Goal: Find specific page/section: Find specific page/section

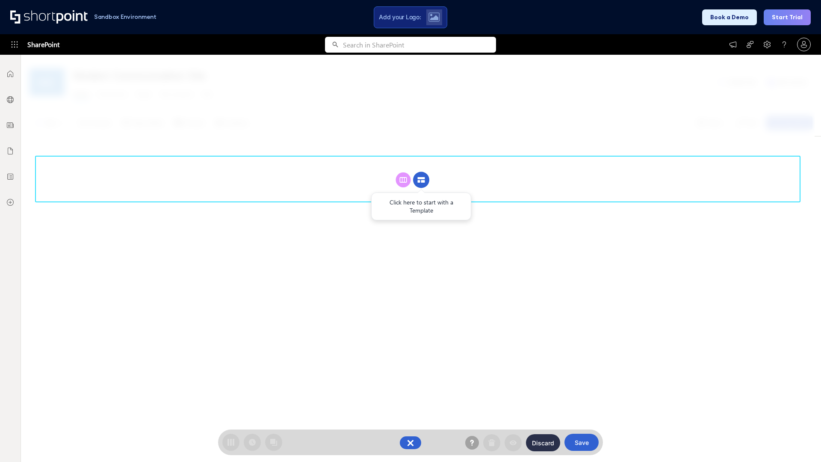
click at [421, 180] on circle at bounding box center [421, 180] width 16 height 16
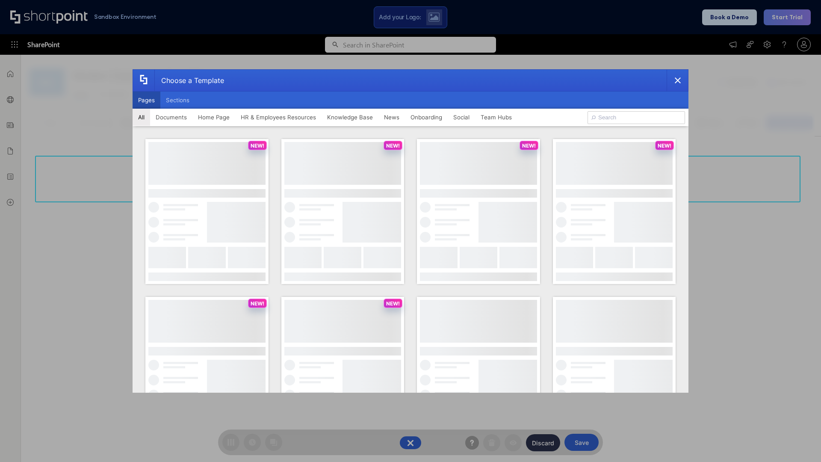
click at [146, 100] on button "Pages" at bounding box center [147, 100] width 28 height 17
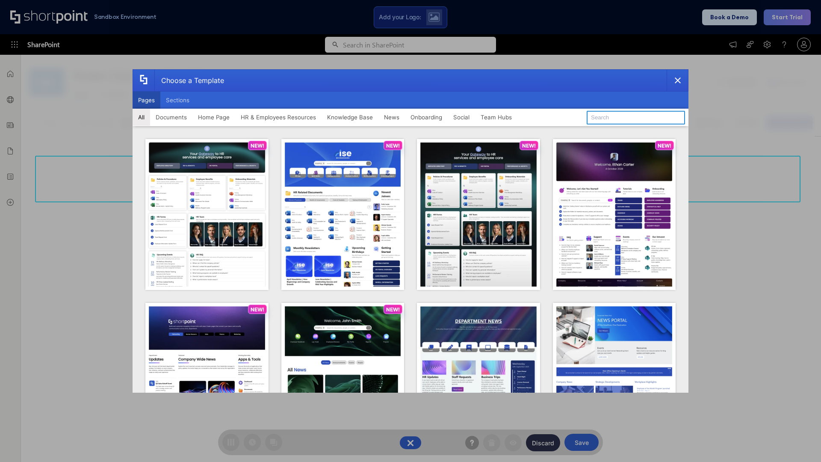
type input "News Portal 2"
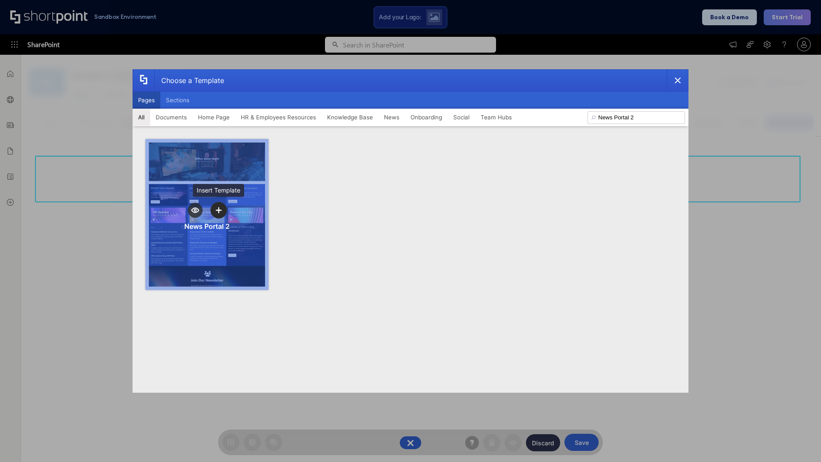
click at [219, 210] on icon "template selector" at bounding box center [219, 210] width 6 height 6
